Goal: Subscribe to service/newsletter

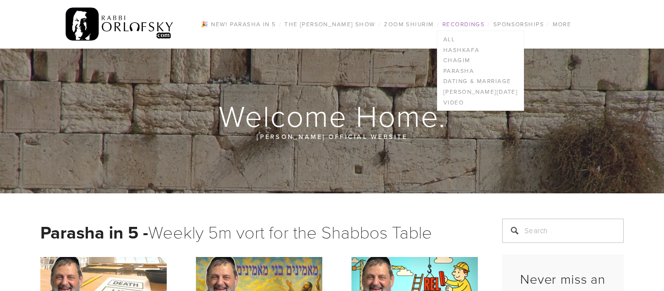
click at [470, 28] on link "Recordings" at bounding box center [463, 24] width 48 height 13
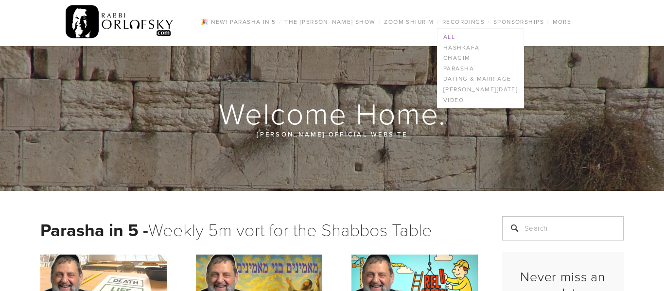
click at [450, 36] on link "All" at bounding box center [480, 37] width 86 height 11
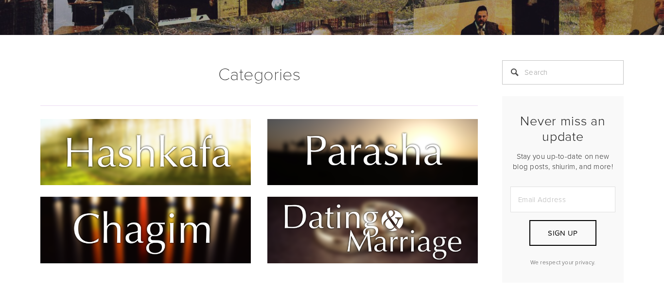
scroll to position [140, 0]
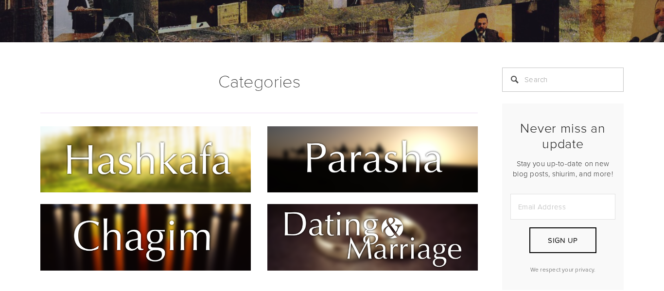
click at [229, 158] on img at bounding box center [145, 159] width 210 height 66
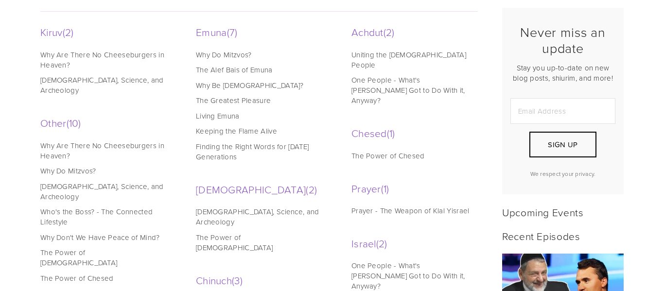
scroll to position [242, 0]
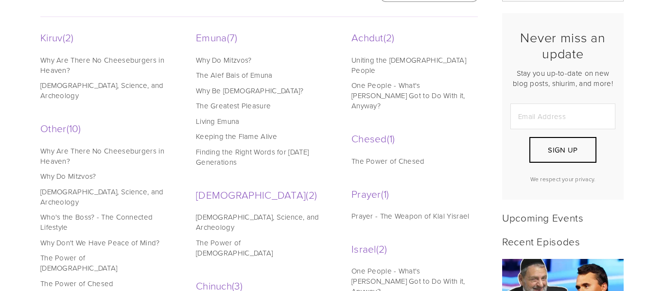
click at [557, 122] on input "Email Address" at bounding box center [562, 117] width 105 height 26
type input "[EMAIL_ADDRESS][DOMAIN_NAME]"
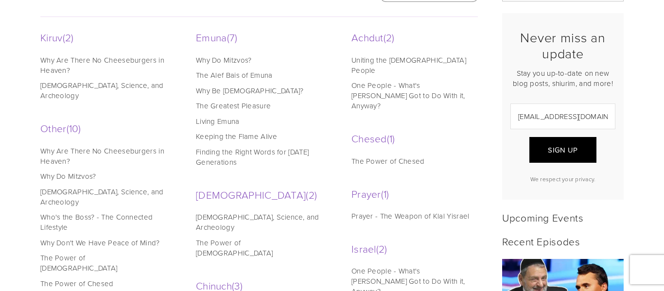
click at [573, 154] on span "Sign Up" at bounding box center [563, 150] width 30 height 10
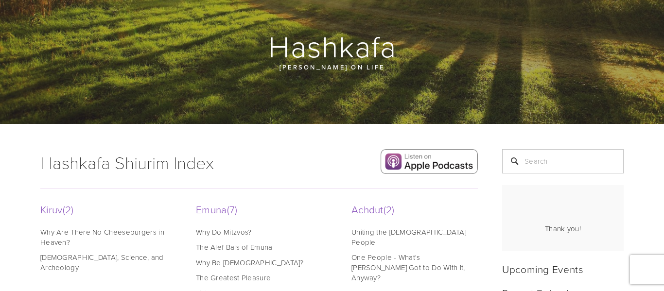
scroll to position [69, 0]
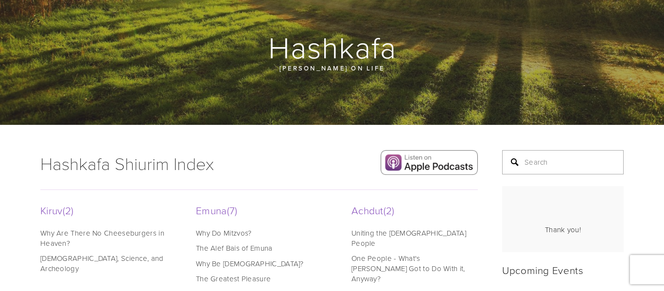
click at [547, 151] on input "Search" at bounding box center [563, 162] width 122 height 24
